Goal: Task Accomplishment & Management: Use online tool/utility

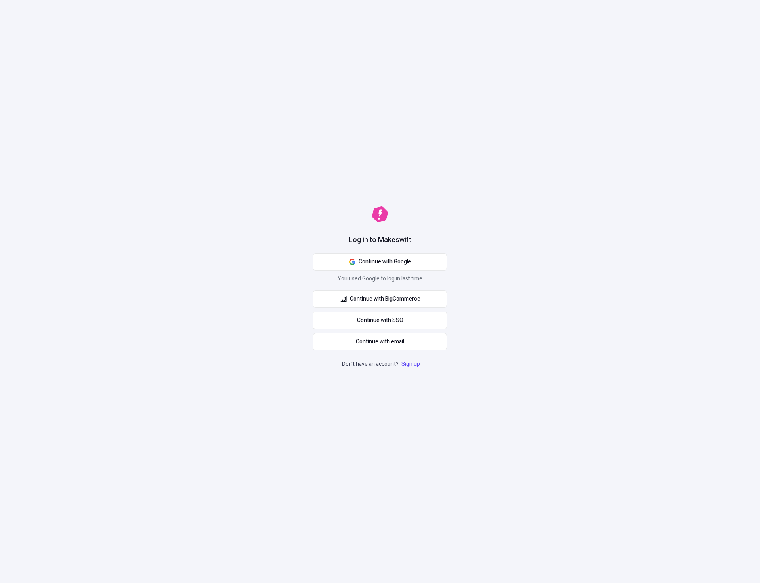
click at [642, 151] on div "Log in to Makeswift Continue with Google You used Google to log in last time Co…" at bounding box center [380, 291] width 760 height 583
click at [400, 264] on span "Continue with Google" at bounding box center [384, 262] width 53 height 9
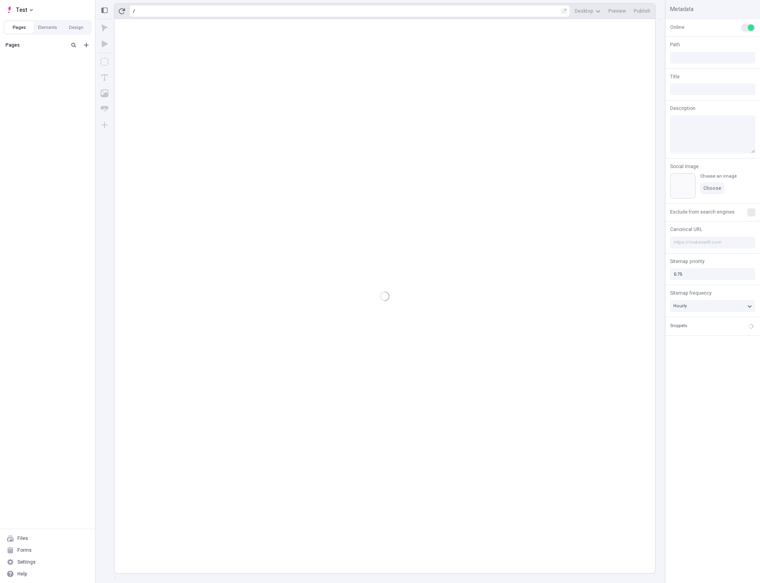
type input "/page-3"
click at [36, 560] on div "Settings" at bounding box center [47, 562] width 89 height 12
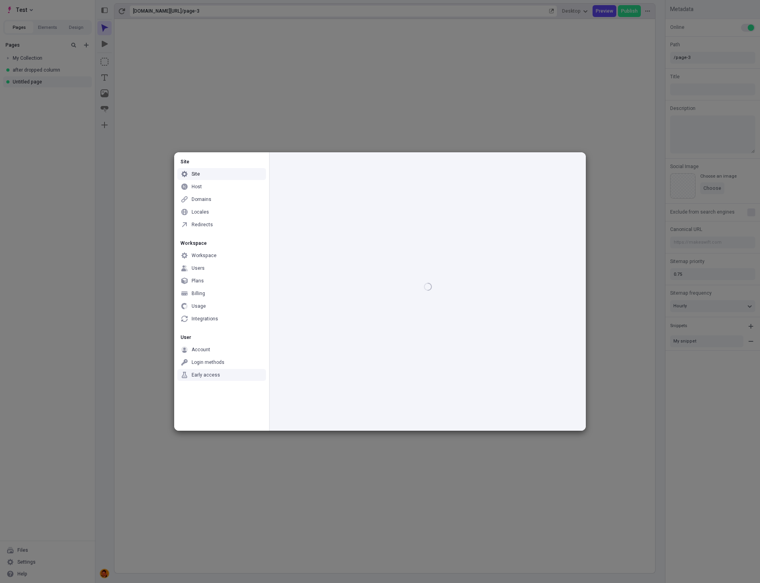
click at [220, 374] on div "Early access" at bounding box center [221, 375] width 89 height 12
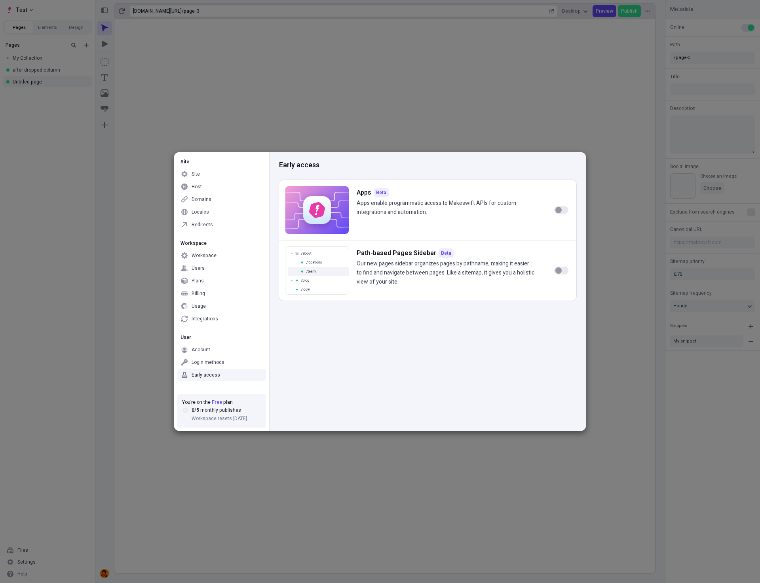
click at [557, 207] on div "button" at bounding box center [558, 210] width 6 height 6
click at [222, 319] on div "Apps" at bounding box center [221, 319] width 89 height 12
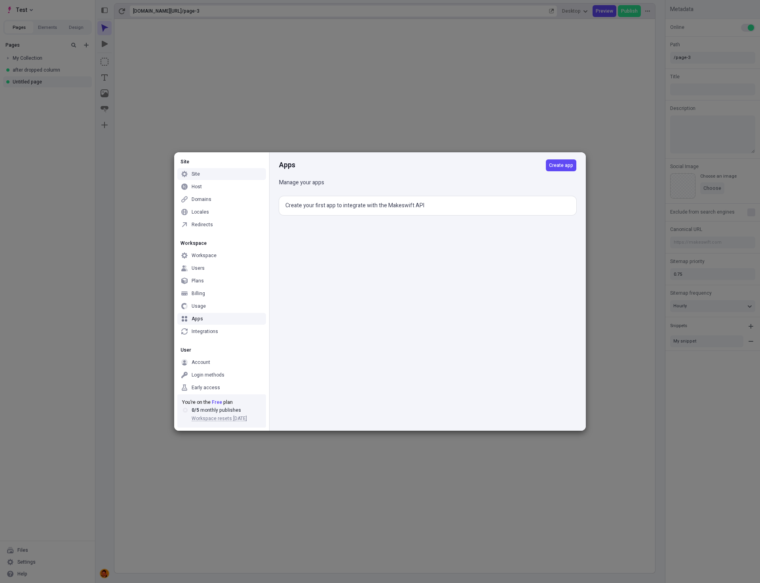
click at [191, 176] on div "Site" at bounding box center [221, 174] width 89 height 12
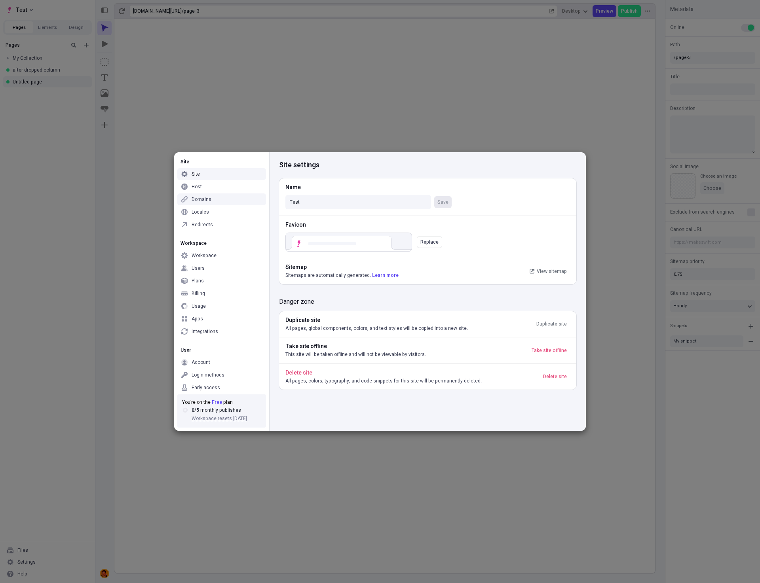
click at [197, 201] on div "Domains" at bounding box center [202, 199] width 20 height 6
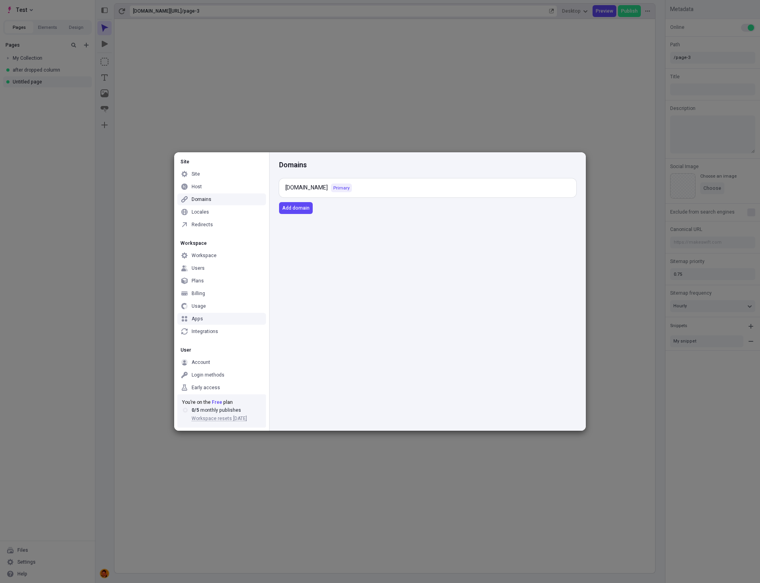
click at [224, 316] on div "Apps" at bounding box center [221, 319] width 89 height 12
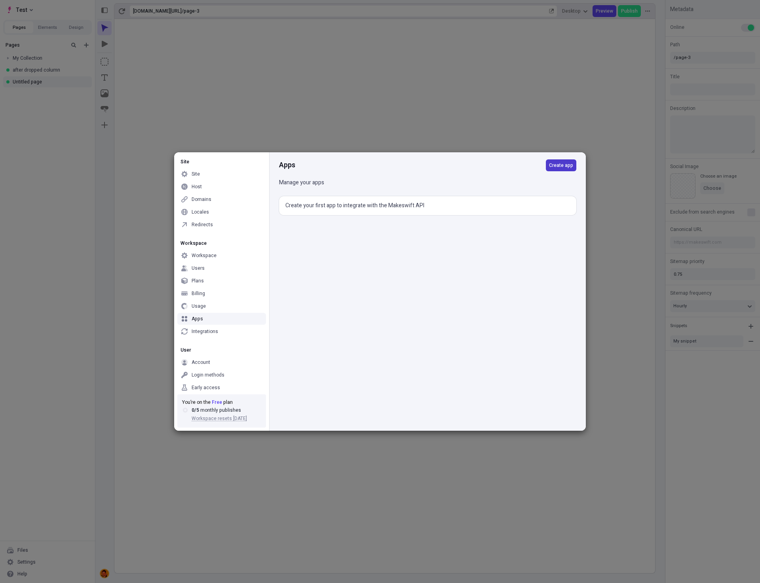
click at [560, 169] on button "Create app" at bounding box center [561, 165] width 30 height 12
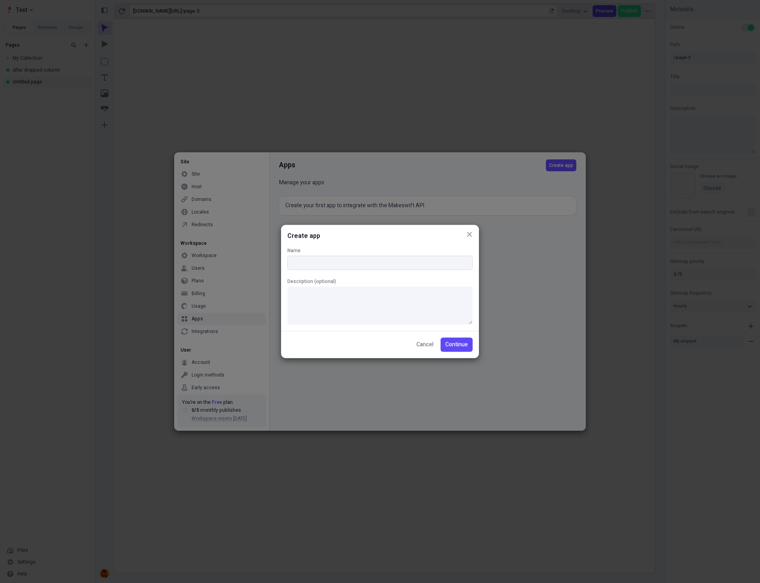
click at [324, 263] on input "Name" at bounding box center [379, 263] width 185 height 14
type input "Nick Test 1"
click at [464, 347] on span "Continue" at bounding box center [456, 345] width 23 height 9
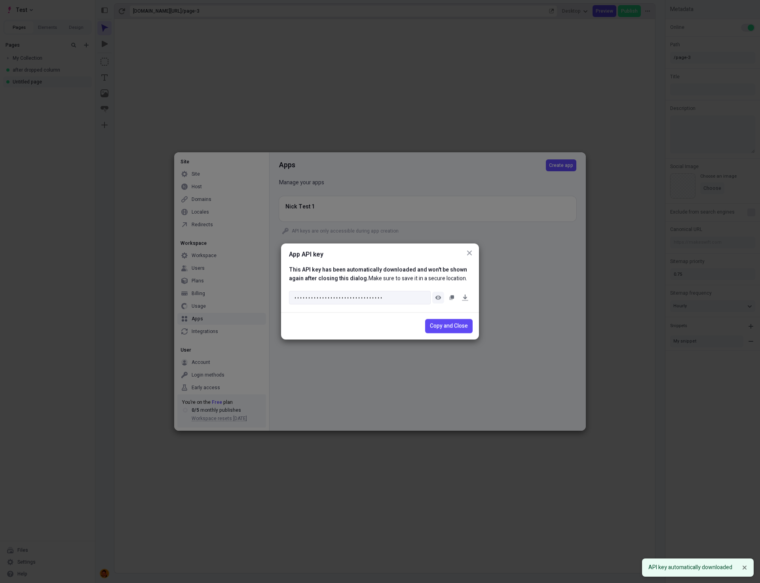
click at [436, 295] on icon "button" at bounding box center [438, 298] width 6 height 6
click at [436, 298] on icon "button" at bounding box center [438, 298] width 6 height 5
click at [448, 297] on button "button" at bounding box center [452, 298] width 12 height 12
click at [465, 298] on icon "button" at bounding box center [465, 297] width 4 height 5
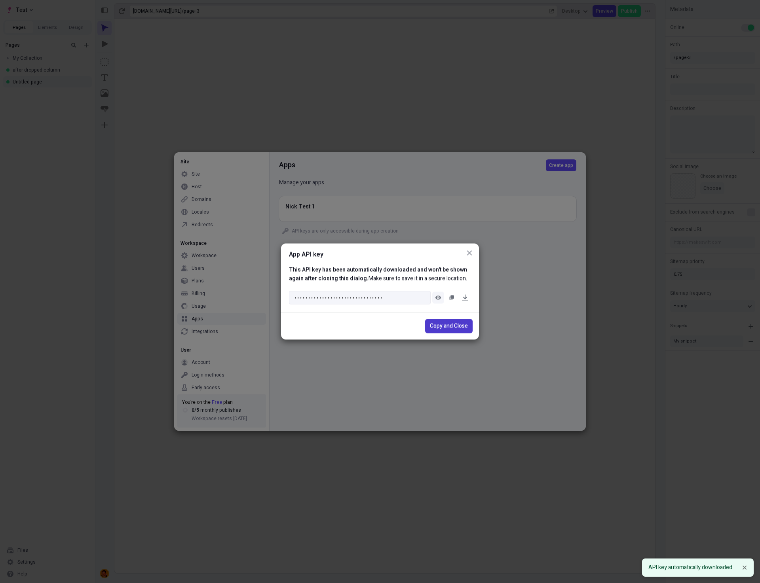
click at [445, 326] on span "Copy and Close" at bounding box center [449, 326] width 38 height 9
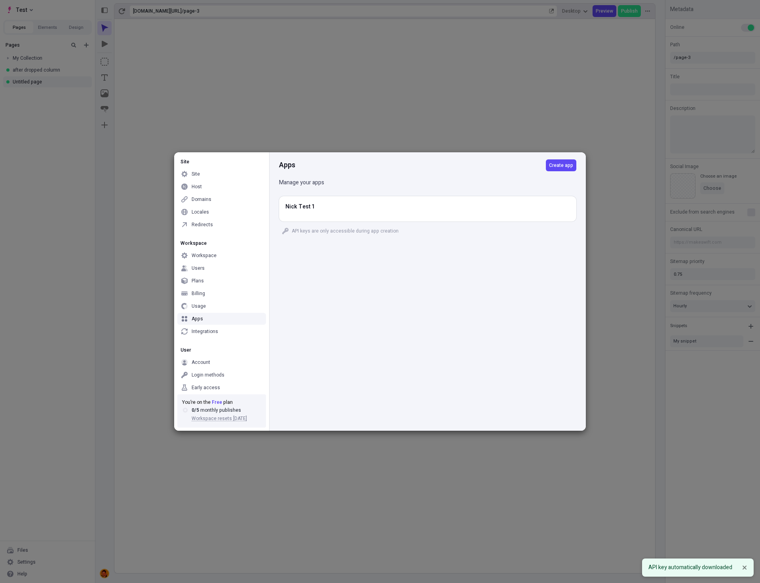
click at [424, 298] on div "Apps Create app Manage your apps Nick Test 1 API keys are only accessible durin…" at bounding box center [427, 291] width 317 height 279
drag, startPoint x: 745, startPoint y: 568, endPoint x: 685, endPoint y: 518, distance: 78.1
click at [744, 568] on icon "Notifications (F8)" at bounding box center [744, 568] width 4 height 4
click at [461, 347] on div "Apps Create app Manage your apps Nick Test 1 API keys are only accessible durin…" at bounding box center [427, 291] width 317 height 279
click at [563, 209] on icon "button" at bounding box center [564, 208] width 4 height 4
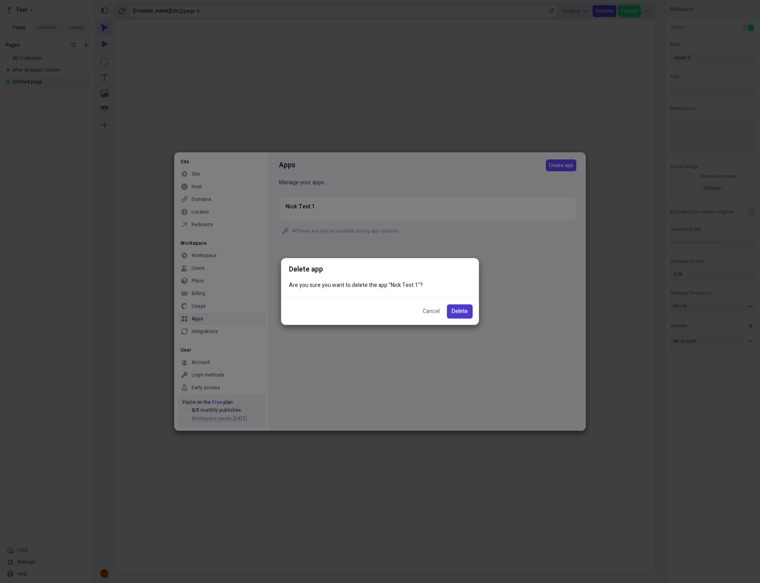
click at [459, 311] on span "Delete" at bounding box center [459, 311] width 16 height 9
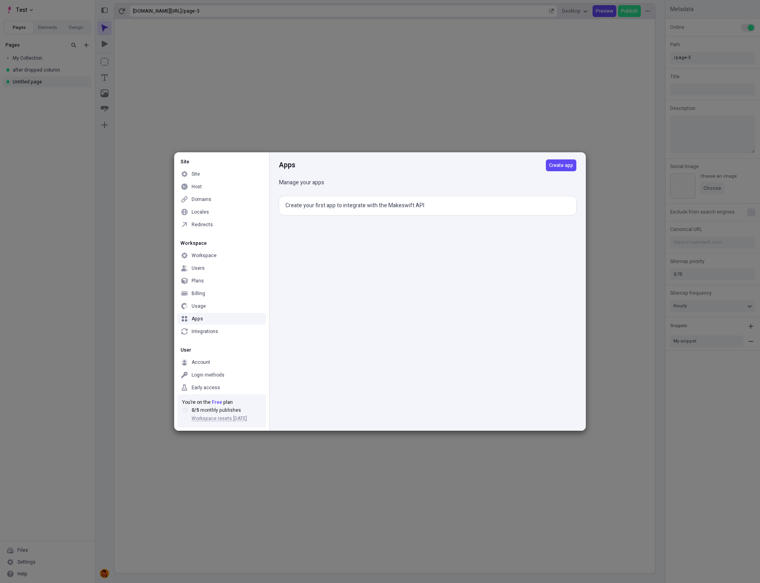
click at [499, 295] on div "Apps Create app Manage your apps Create your first app to integrate with the Ma…" at bounding box center [427, 291] width 317 height 279
click at [427, 297] on div "Apps Create app Manage your apps Create your first app to integrate with the Ma…" at bounding box center [427, 291] width 317 height 279
